Goal: Task Accomplishment & Management: Use online tool/utility

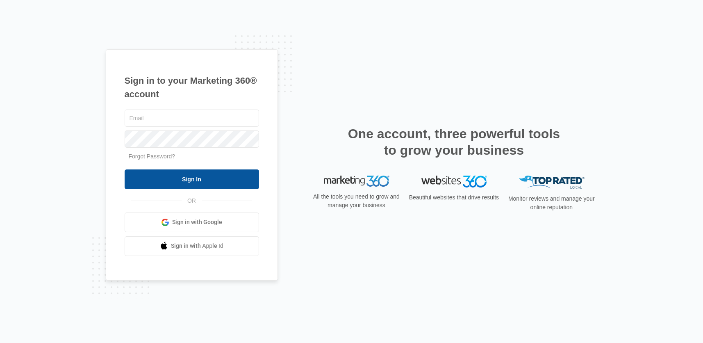
type input "[EMAIL_ADDRESS][DOMAIN_NAME]"
click at [192, 180] on input "Sign In" at bounding box center [192, 179] width 134 height 20
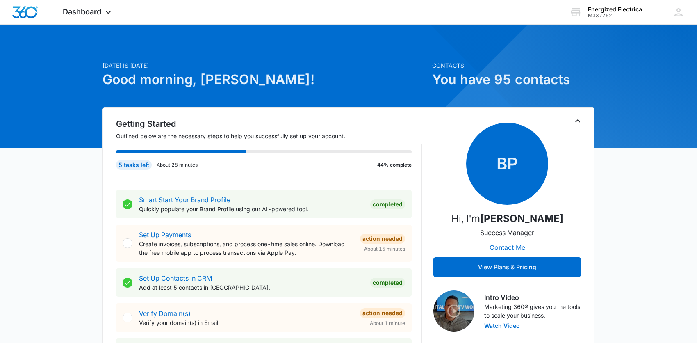
scroll to position [164, 0]
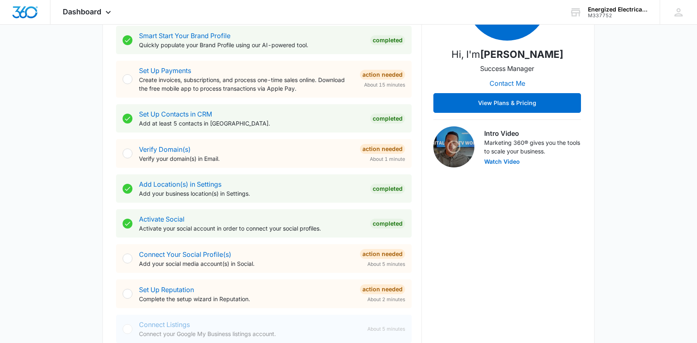
click at [127, 259] on div at bounding box center [128, 258] width 10 height 10
click at [129, 255] on div at bounding box center [128, 258] width 10 height 10
click at [127, 258] on div at bounding box center [128, 258] width 10 height 10
click at [167, 252] on link "Connect Your Social Profile(s)" at bounding box center [185, 254] width 92 height 8
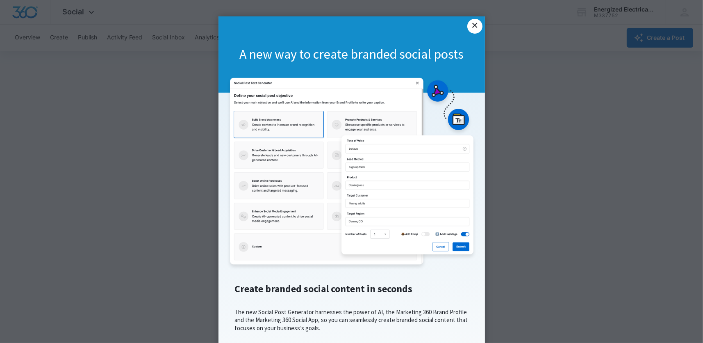
click at [469, 27] on link "×" at bounding box center [474, 26] width 15 height 15
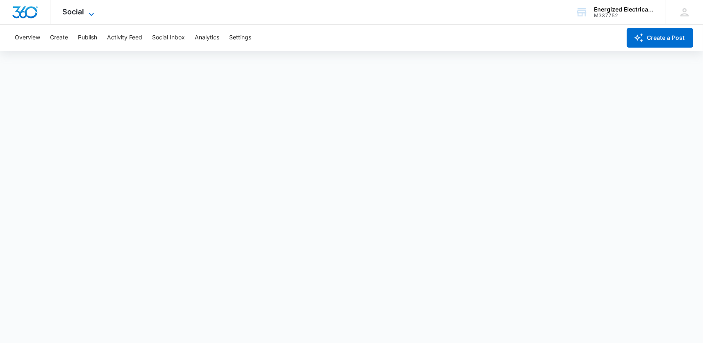
click at [91, 11] on icon at bounding box center [91, 14] width 10 height 10
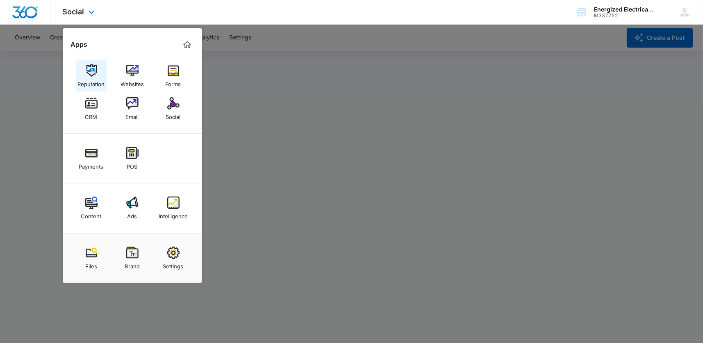
click at [94, 70] on img at bounding box center [91, 70] width 12 height 12
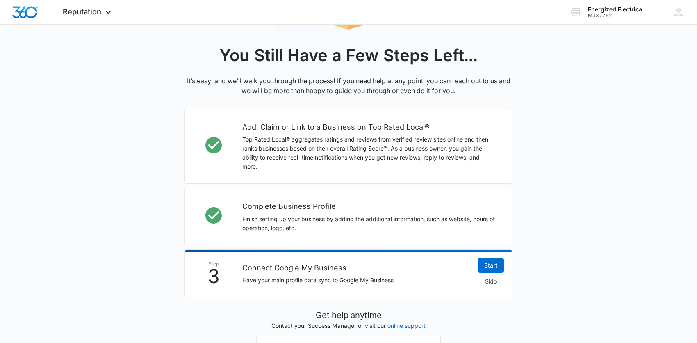
scroll to position [164, 0]
click at [496, 264] on link "Start" at bounding box center [490, 264] width 26 height 15
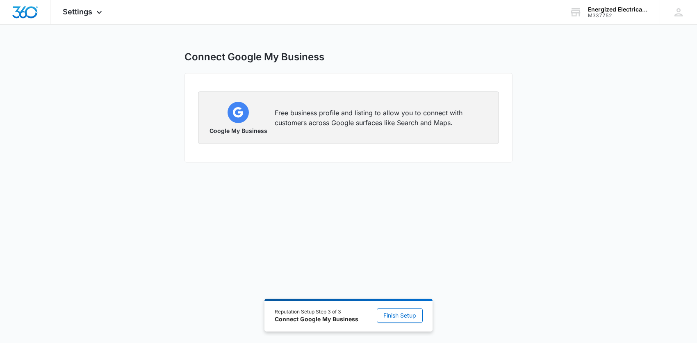
click at [239, 120] on img "button" at bounding box center [237, 112] width 21 height 21
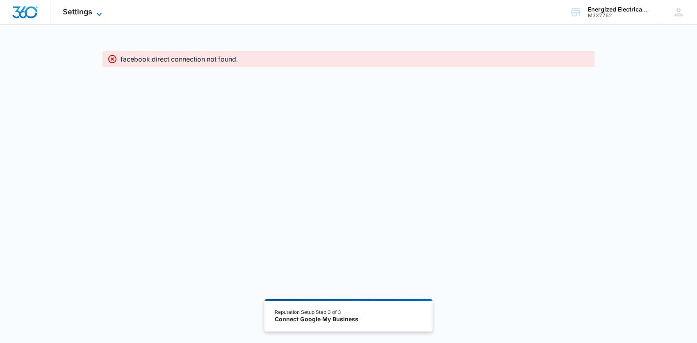
click at [101, 16] on icon at bounding box center [99, 14] width 10 height 10
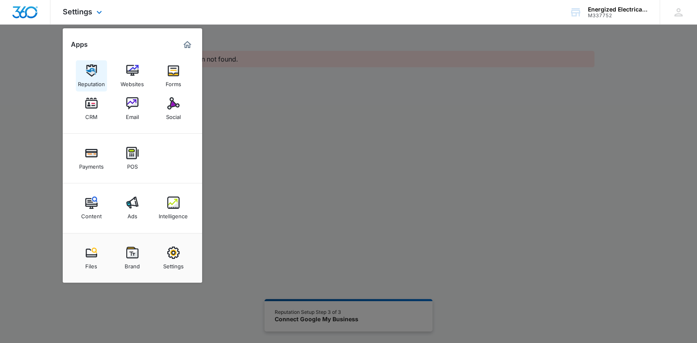
click at [87, 75] on img at bounding box center [91, 70] width 12 height 12
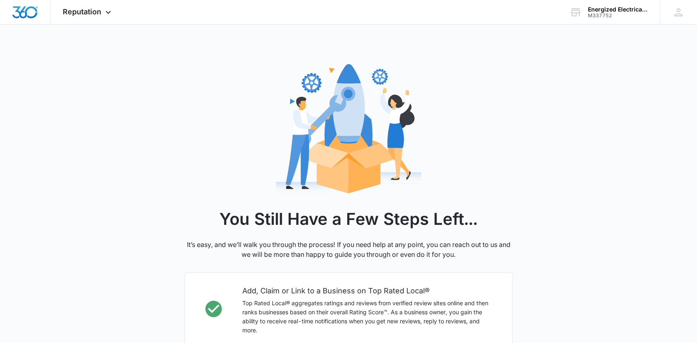
scroll to position [164, 0]
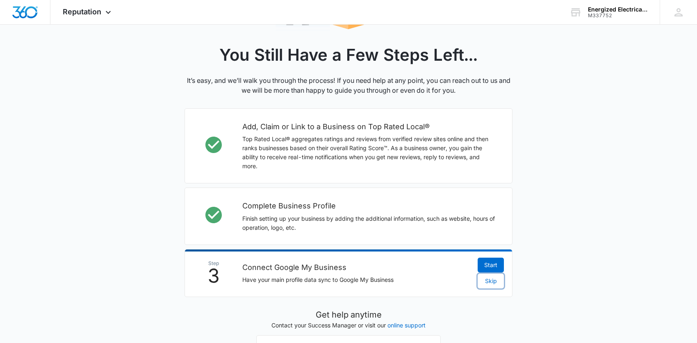
click at [491, 280] on span "Skip" at bounding box center [491, 280] width 12 height 9
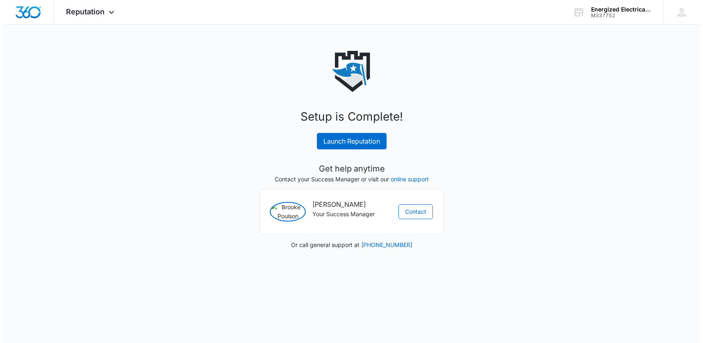
scroll to position [0, 0]
click at [338, 139] on link "Launch Reputation" at bounding box center [352, 141] width 70 height 16
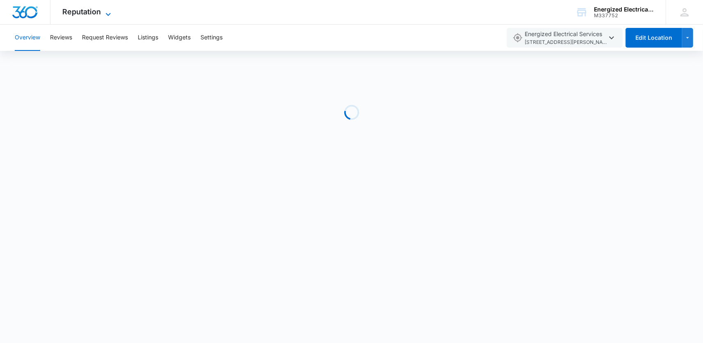
click at [106, 14] on icon at bounding box center [108, 14] width 5 height 3
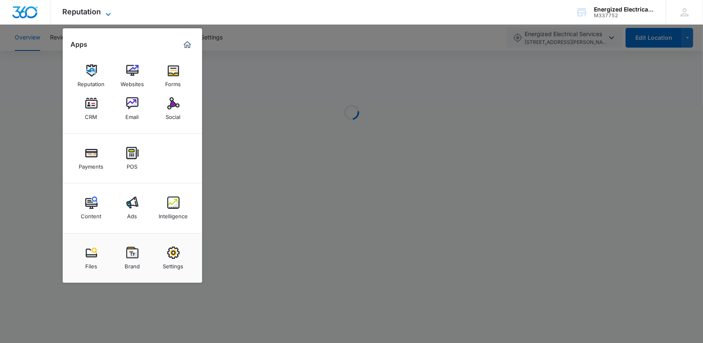
click at [106, 14] on icon at bounding box center [108, 14] width 5 height 3
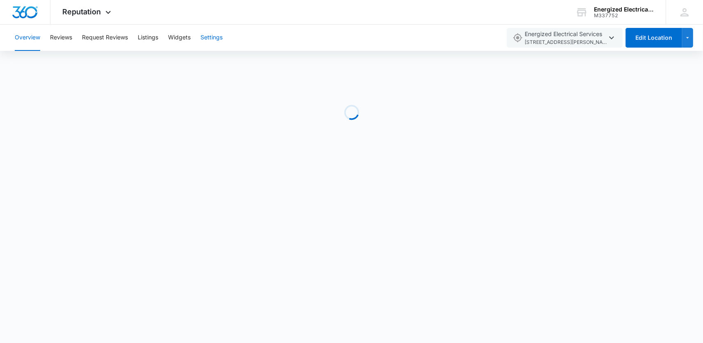
click at [211, 39] on button "Settings" at bounding box center [211, 38] width 22 height 26
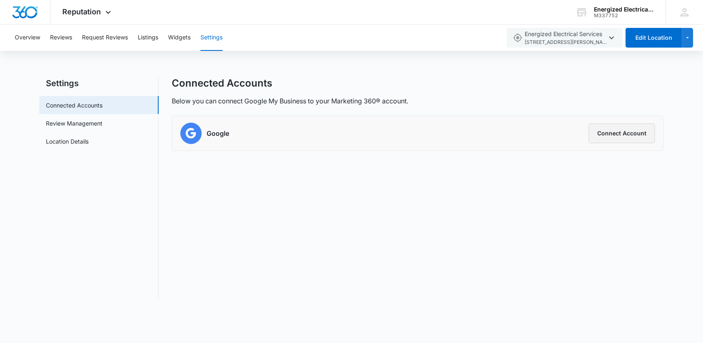
click at [615, 132] on button "Connect Account" at bounding box center [622, 133] width 66 height 20
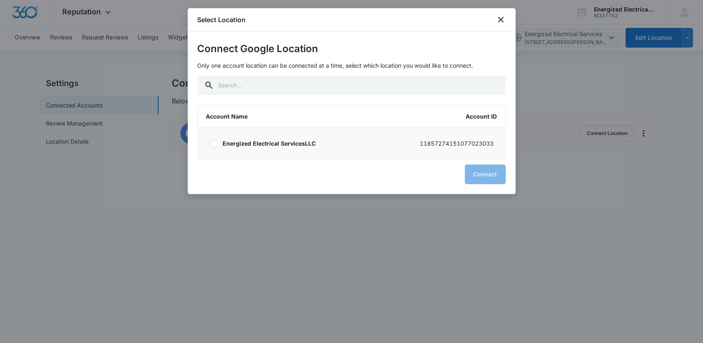
click at [215, 143] on div at bounding box center [214, 143] width 8 height 8
click at [210, 143] on input "Energized Electrical ServicesLLC 11857274151077023033" at bounding box center [209, 143] width 0 height 0
radio input "true"
click at [483, 175] on button "Connect" at bounding box center [485, 174] width 41 height 20
